Goal: Find contact information: Find contact information

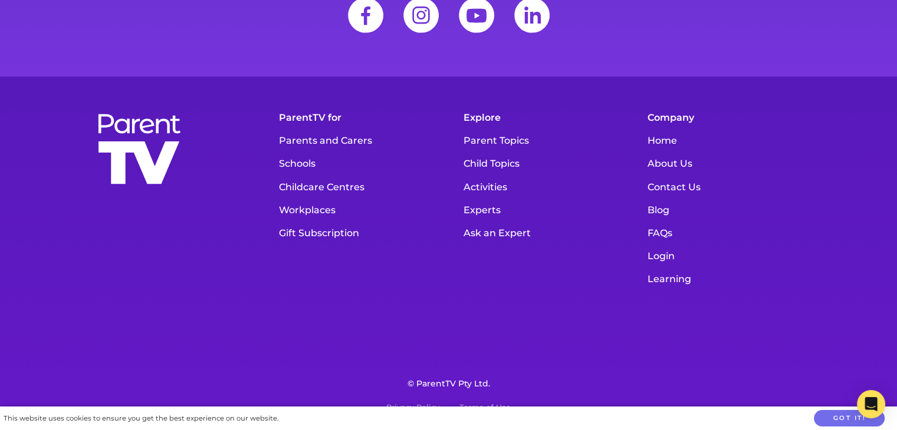
click at [673, 189] on link "Contact Us" at bounding box center [724, 187] width 167 height 23
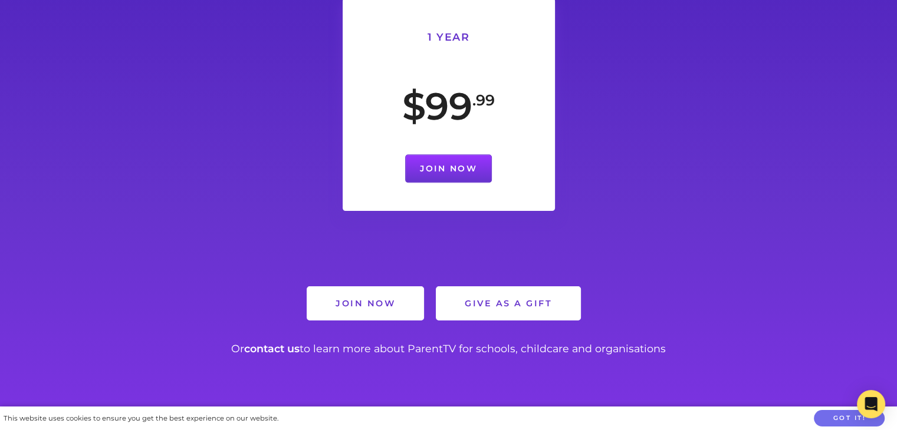
scroll to position [805, 0]
